Goal: Navigation & Orientation: Find specific page/section

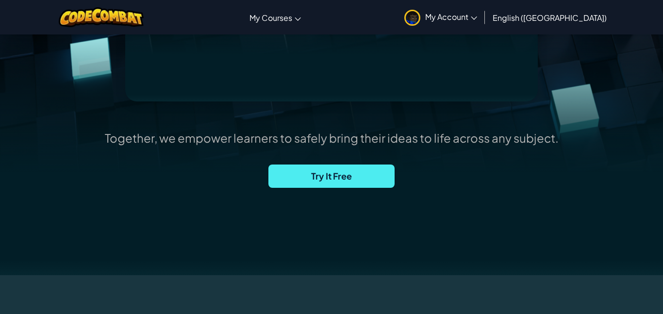
scroll to position [272, 0]
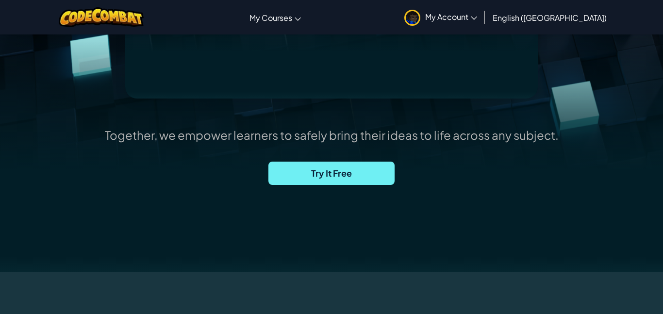
click at [289, 177] on span "Try It Free" at bounding box center [331, 173] width 126 height 23
